Goal: Task Accomplishment & Management: Use online tool/utility

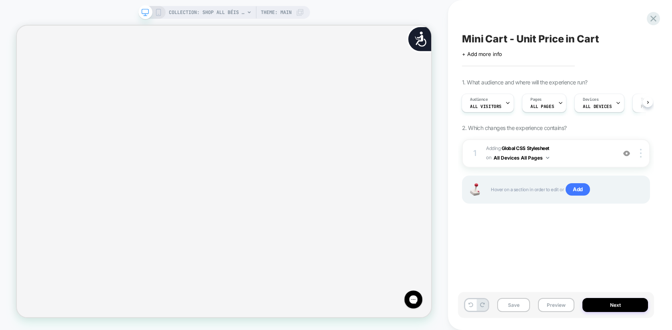
scroll to position [0, 559]
click at [646, 100] on button at bounding box center [648, 102] width 10 height 10
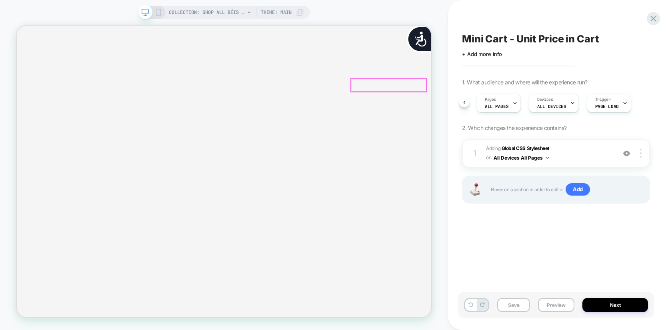
click at [487, 104] on button "Increase quantity for The Carry-On Roller in Maple" at bounding box center [423, 145] width 127 height 130
type input "*"
click at [20, 66] on icon "Close" at bounding box center [20, 66] width 0 height 0
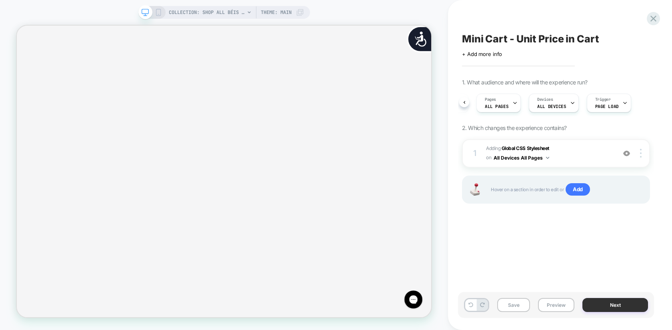
click at [626, 305] on button "Next" at bounding box center [615, 305] width 66 height 14
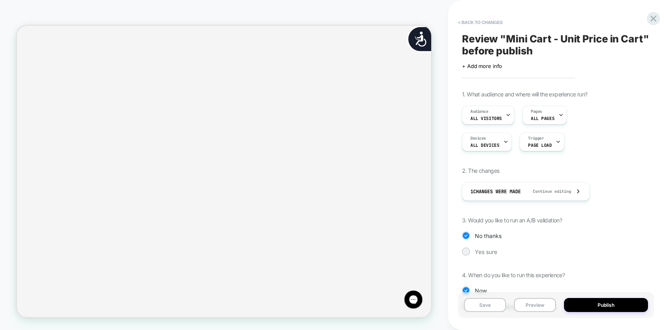
scroll to position [0, 559]
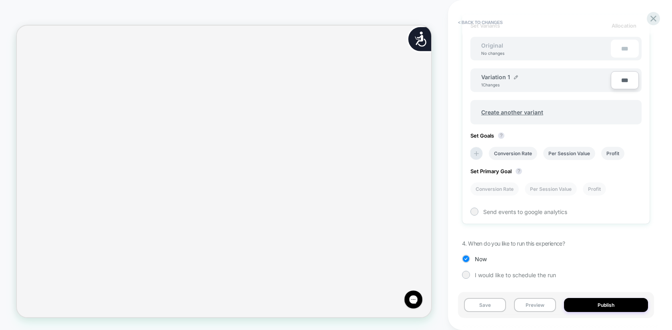
scroll to position [250, 0]
click at [524, 153] on li "Conversion Rate" at bounding box center [513, 152] width 48 height 13
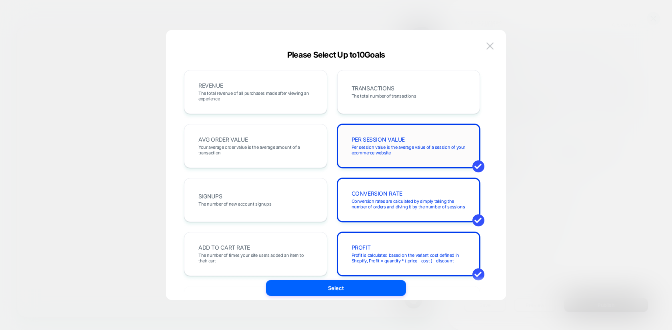
click at [369, 138] on span "PER SESSION VALUE" at bounding box center [378, 140] width 54 height 6
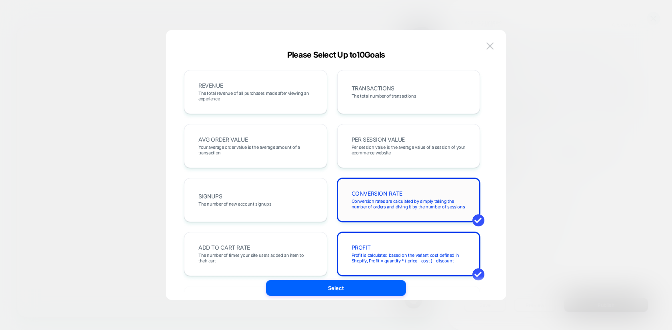
click at [375, 191] on span "CONVERSION RATE" at bounding box center [376, 194] width 51 height 6
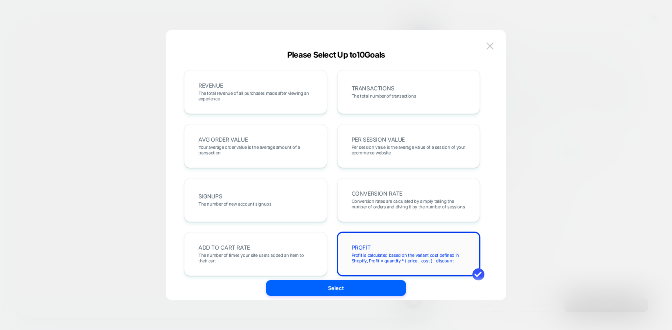
click at [368, 235] on div "PROFIT Profit is calculated based on the variant cost defined in Shopify, Profi…" at bounding box center [408, 254] width 143 height 44
click at [375, 194] on span "CONVERSION RATE" at bounding box center [376, 194] width 51 height 6
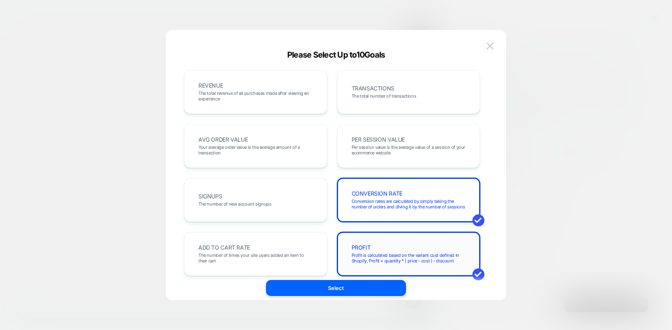
click at [370, 241] on div "PROFIT Profit is calculated based on the variant cost defined in Shopify, Profi…" at bounding box center [408, 253] width 126 height 27
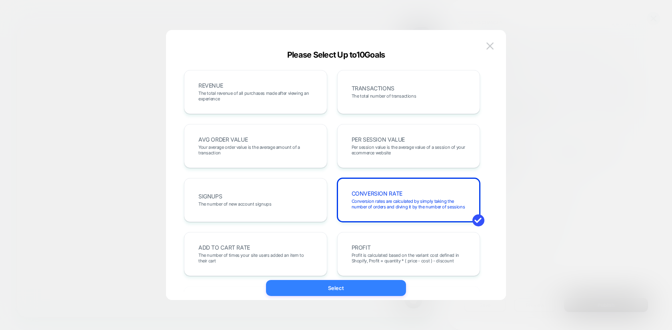
click at [364, 282] on button "Select" at bounding box center [336, 288] width 140 height 16
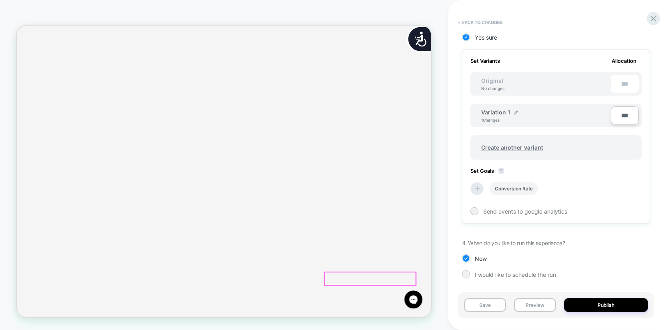
scroll to position [0, 0]
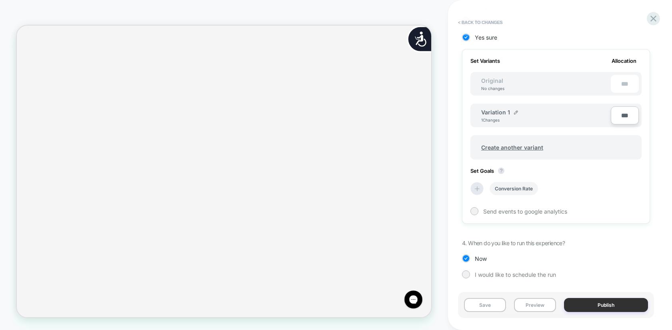
click at [601, 308] on button "Publish" at bounding box center [606, 305] width 84 height 14
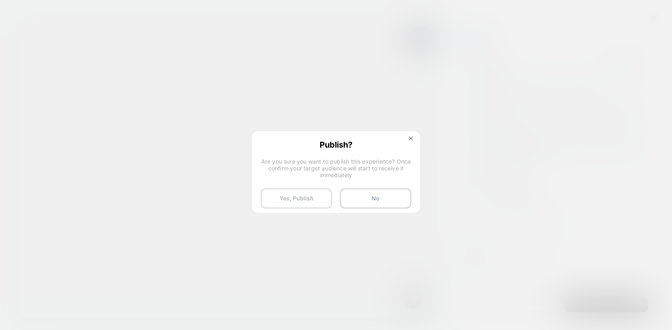
click at [293, 200] on button "Yes, Publish" at bounding box center [296, 198] width 71 height 20
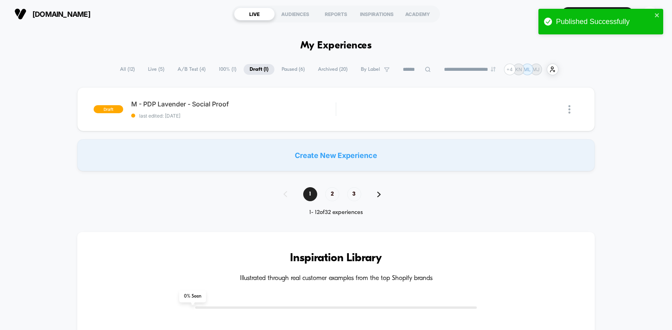
click at [155, 70] on span "Live ( 5 )" at bounding box center [156, 69] width 28 height 11
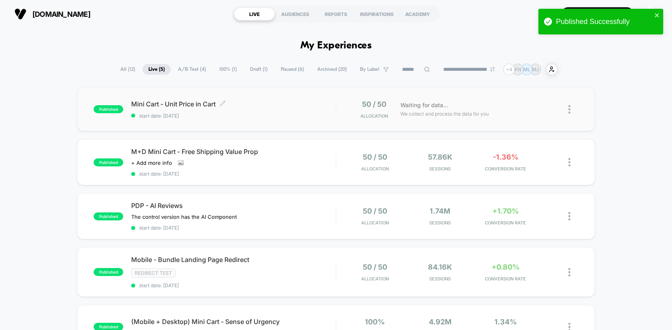
click at [132, 103] on span "Mini Cart - Unit Price in Cart Click to edit experience details" at bounding box center [233, 104] width 204 height 8
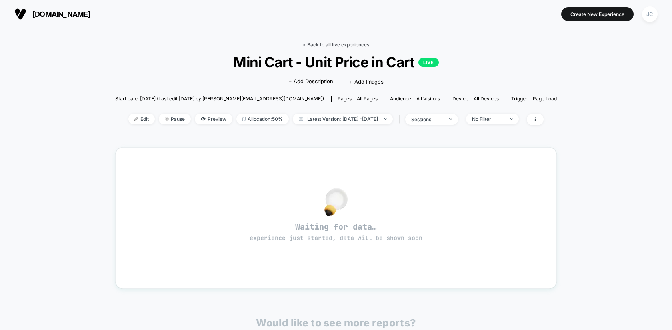
click at [335, 46] on link "< Back to all live experiences" at bounding box center [336, 45] width 66 height 6
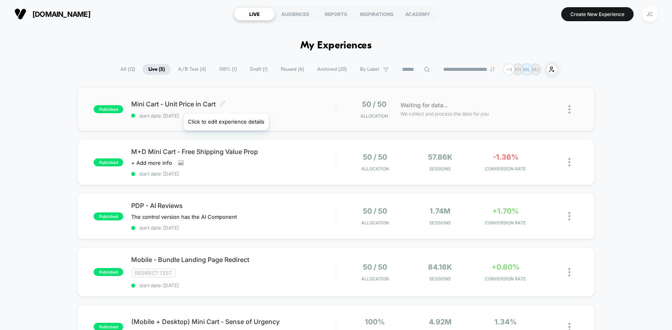
click at [225, 104] on icon at bounding box center [223, 103] width 6 height 6
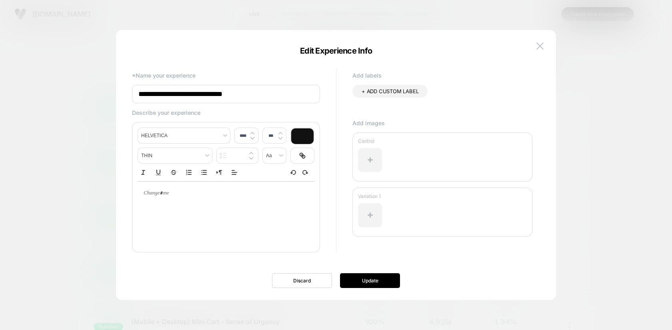
click at [135, 91] on input "**********" at bounding box center [226, 94] width 188 height 18
type input "**********"
click at [383, 277] on button "Update" at bounding box center [370, 280] width 60 height 15
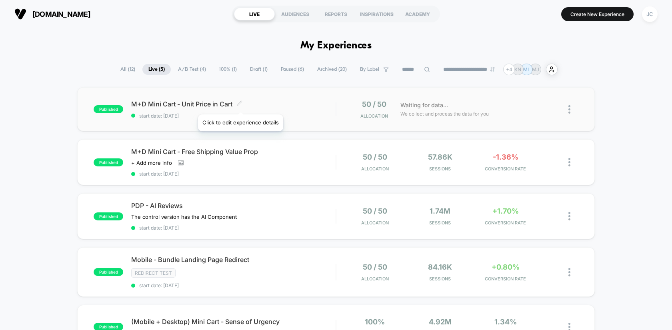
click at [241, 104] on icon at bounding box center [239, 103] width 6 height 6
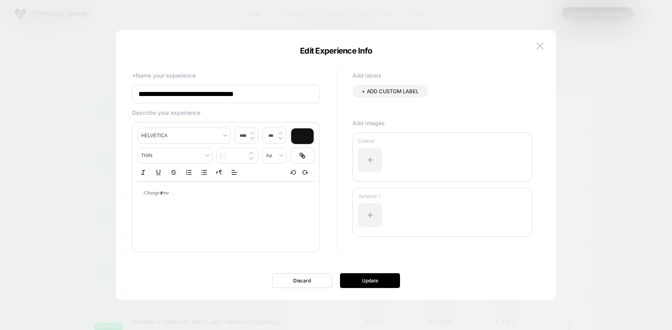
click at [254, 93] on input "**********" at bounding box center [226, 94] width 188 height 18
